Goal: Check status: Check status

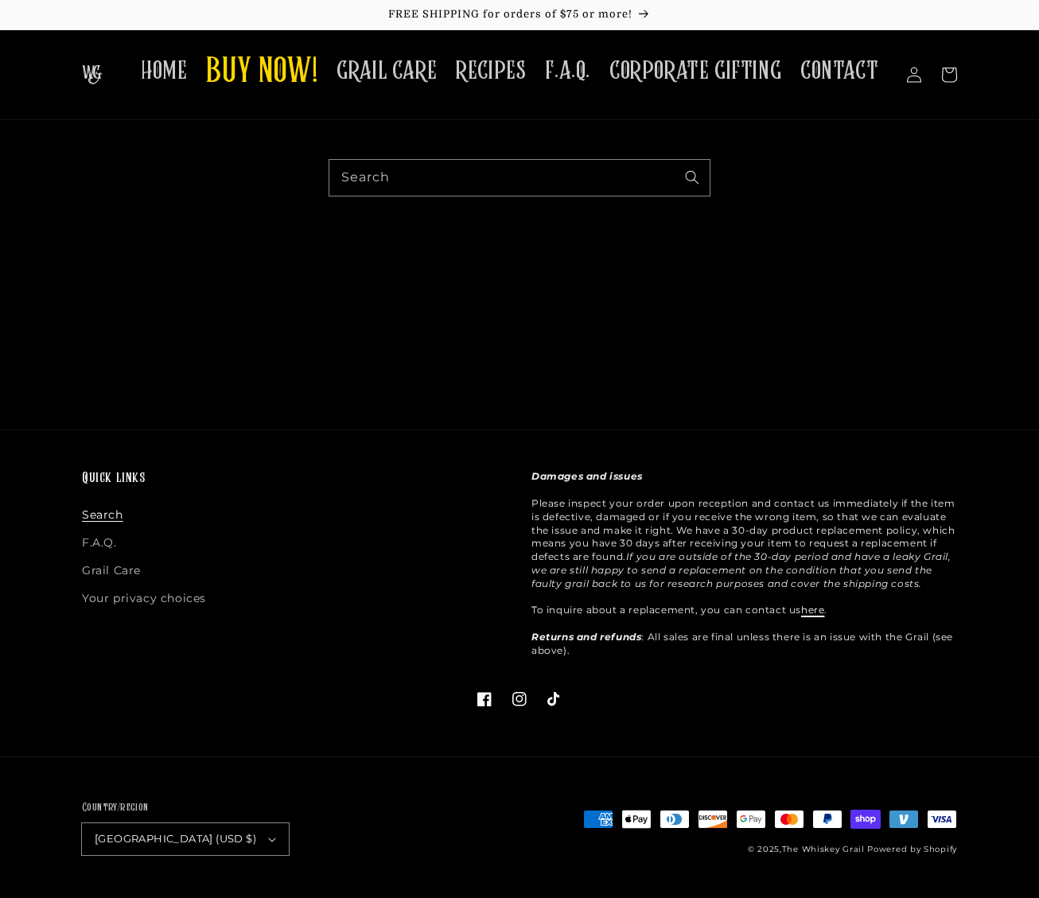
click at [814, 616] on link "here" at bounding box center [812, 610] width 23 height 12
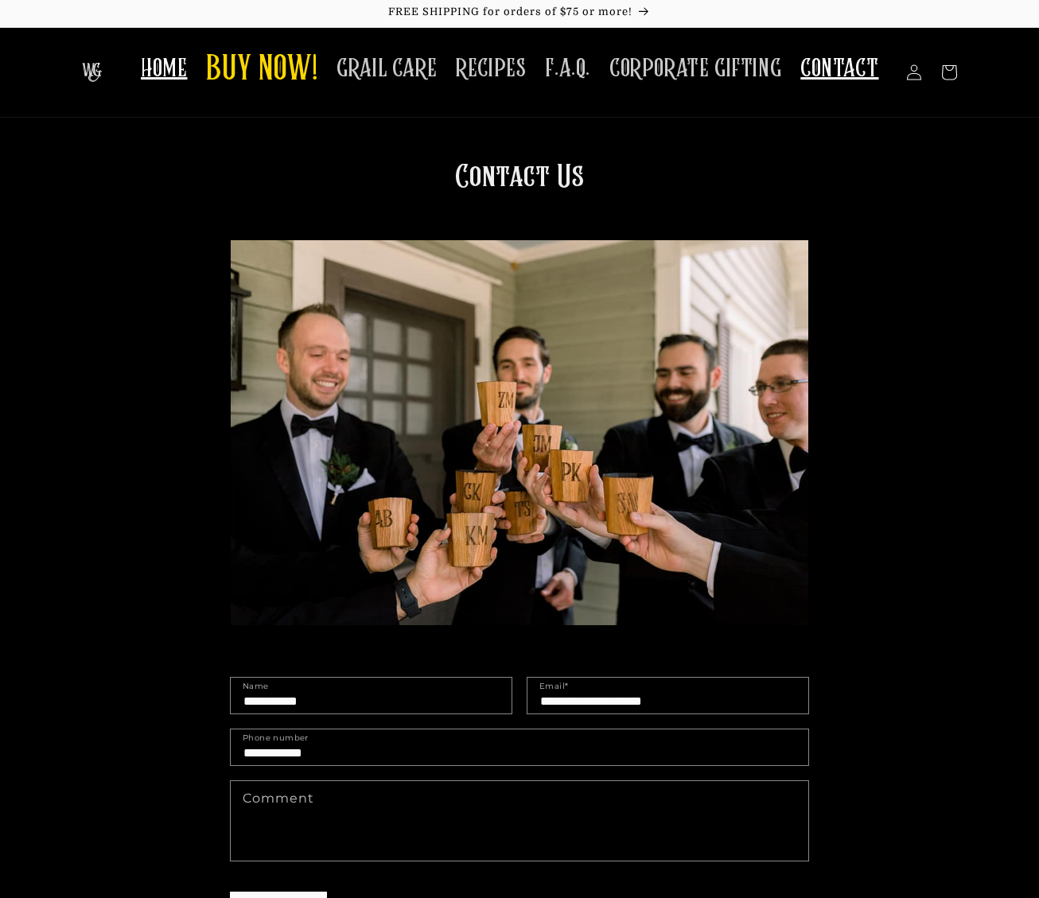
scroll to position [4, 0]
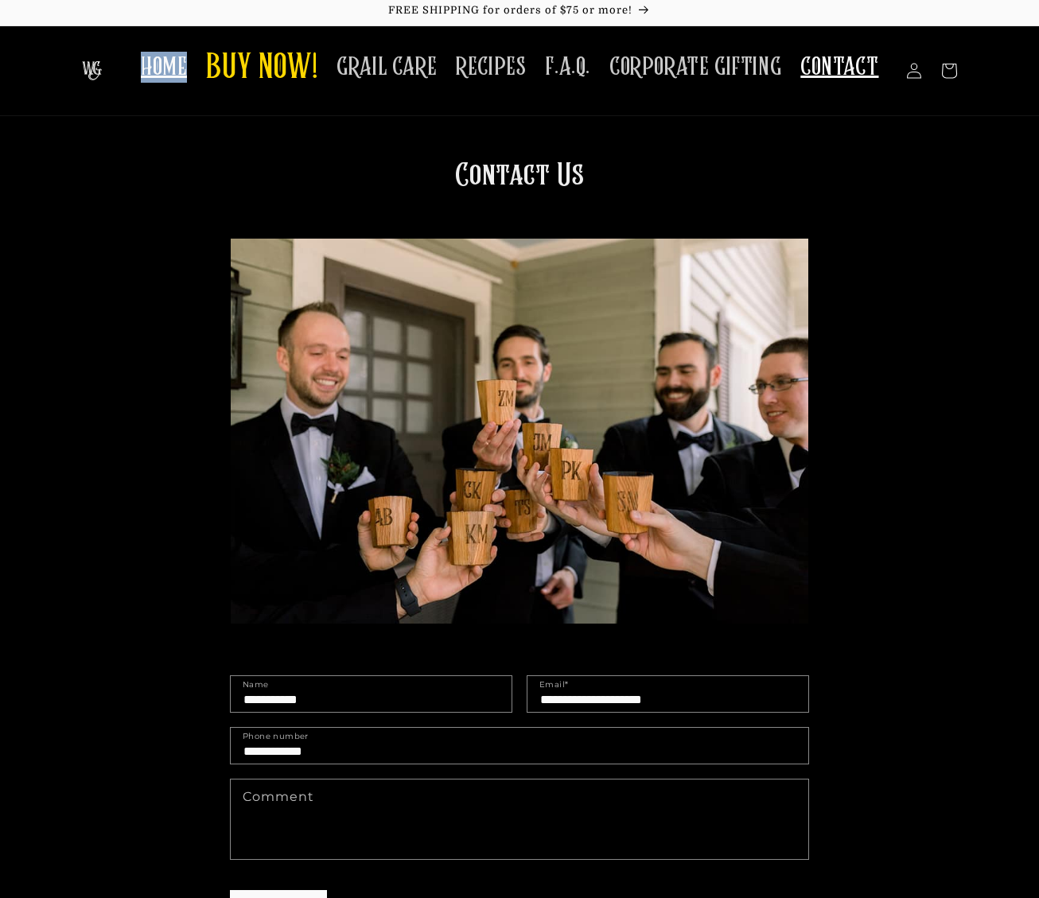
click at [173, 68] on span "HOME" at bounding box center [164, 67] width 46 height 31
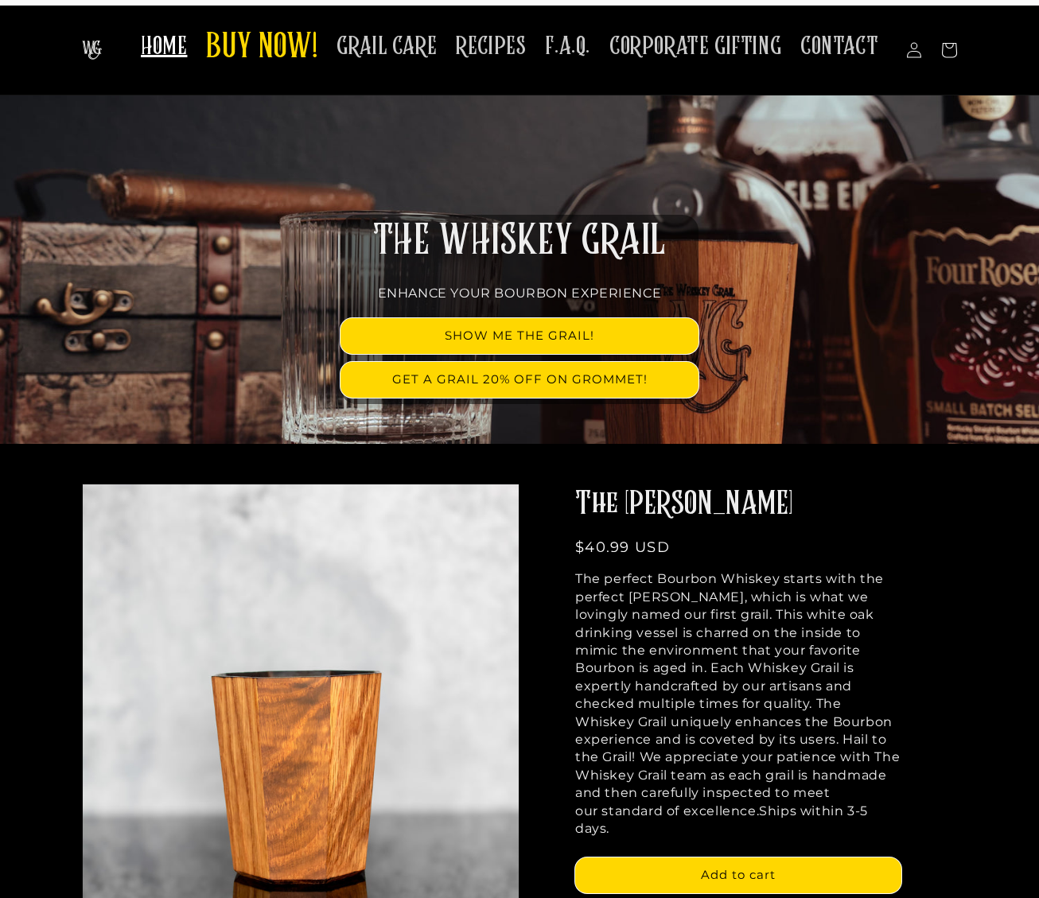
scroll to position [24, 0]
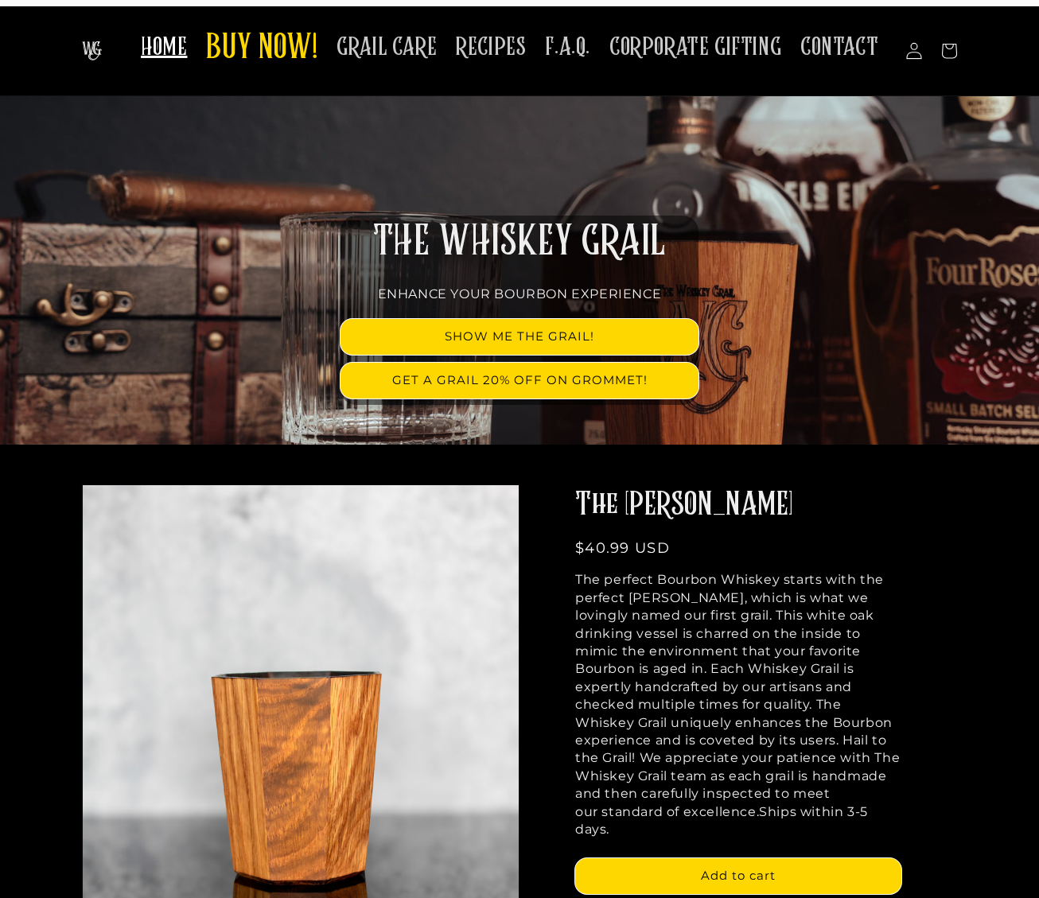
click at [916, 52] on icon at bounding box center [913, 50] width 17 height 17
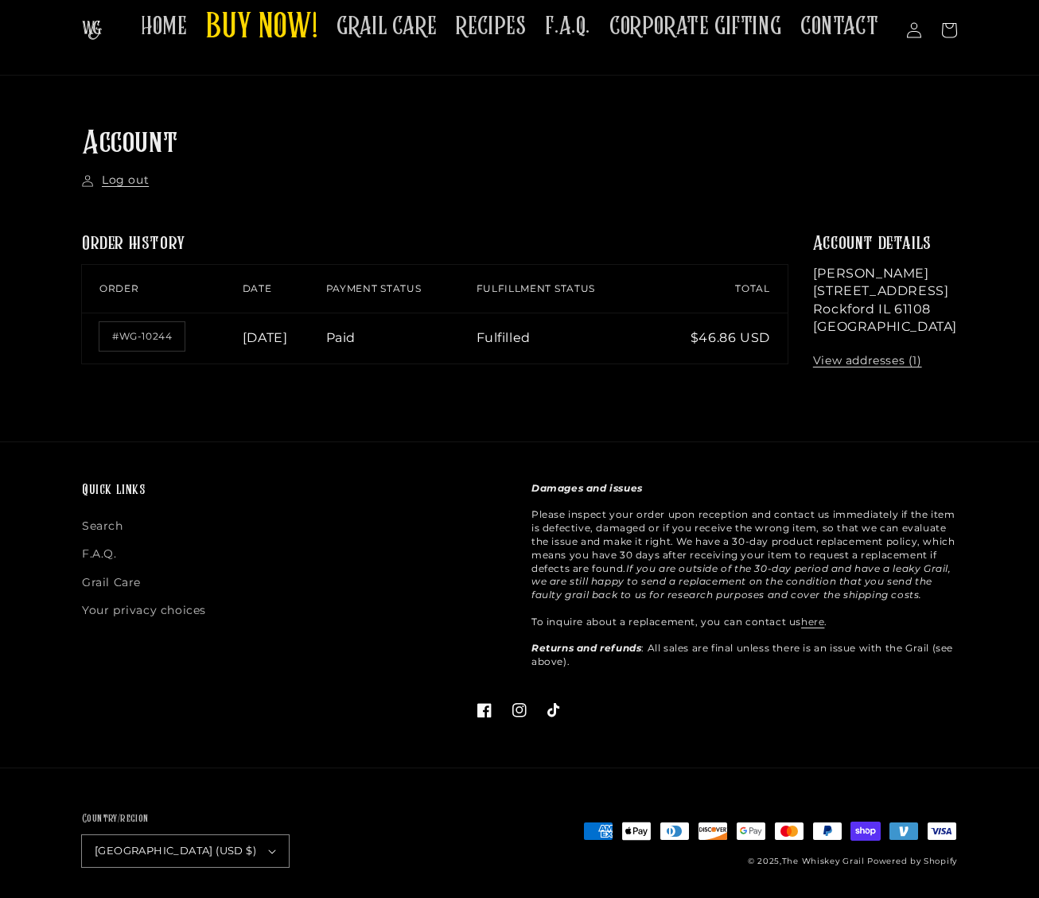
scroll to position [44, 0]
click at [161, 333] on link "#WG-10244" at bounding box center [141, 337] width 85 height 29
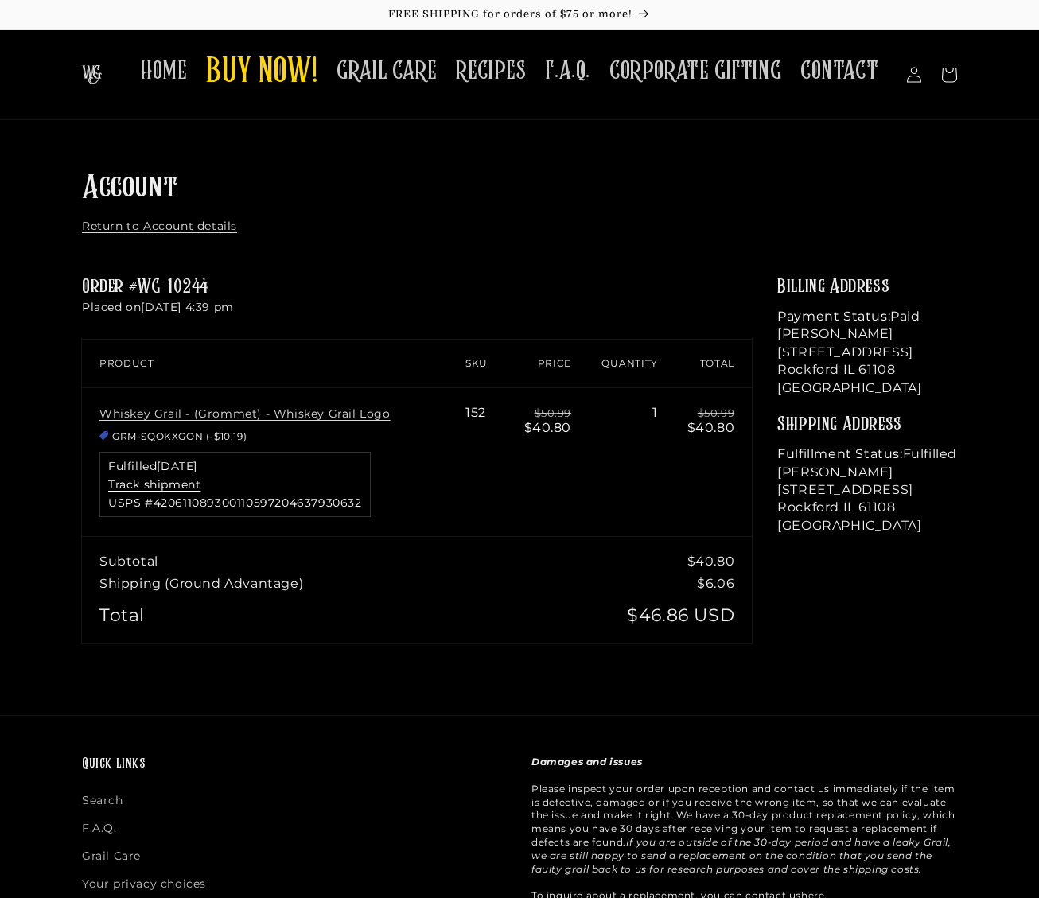
click at [190, 484] on link "Track shipment" at bounding box center [154, 484] width 92 height 14
